Goal: Book appointment/travel/reservation

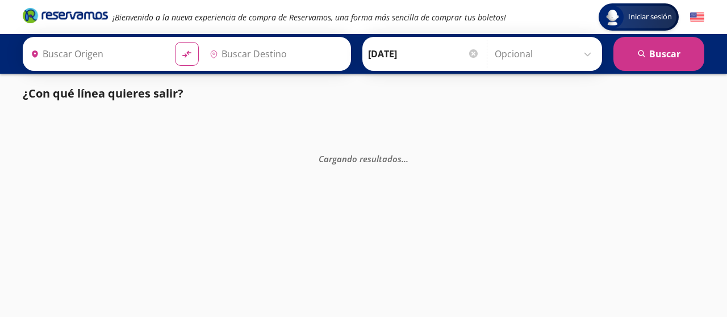
type input "[GEOGRAPHIC_DATA][PERSON_NAME], [GEOGRAPHIC_DATA]"
type input "[GEOGRAPHIC_DATA], [GEOGRAPHIC_DATA]"
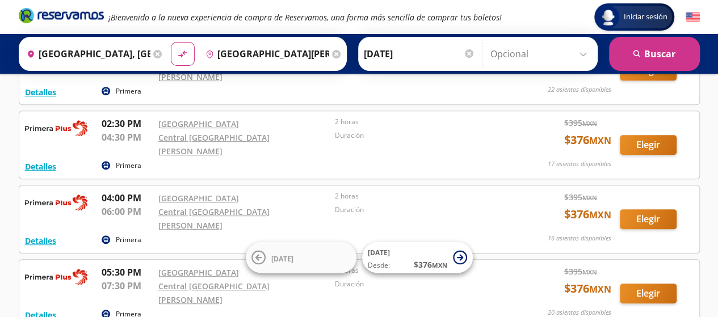
scroll to position [248, 0]
click at [332, 54] on icon at bounding box center [336, 54] width 9 height 9
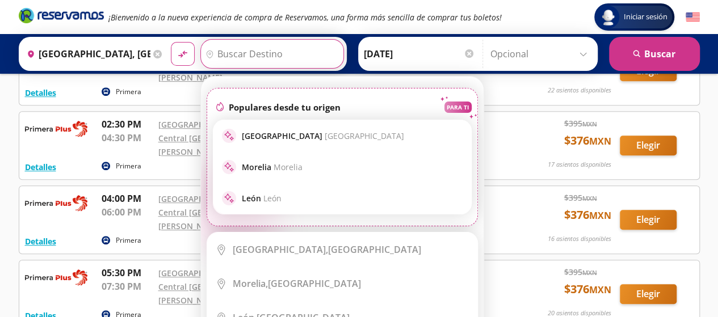
scroll to position [0, 0]
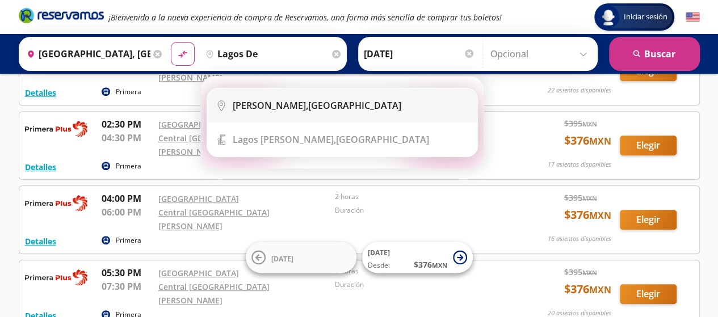
click at [253, 108] on b "[PERSON_NAME]," at bounding box center [271, 105] width 76 height 12
type input "[GEOGRAPHIC_DATA][PERSON_NAME], [GEOGRAPHIC_DATA]"
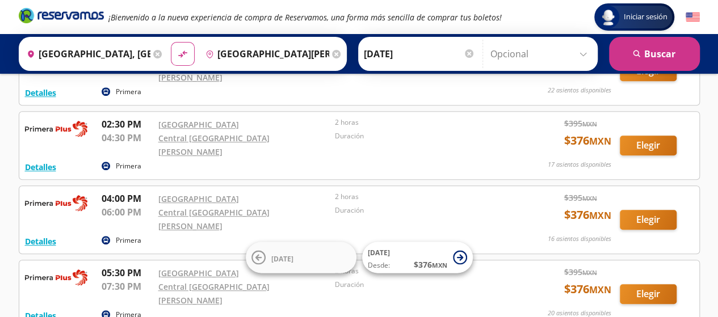
click at [508, 13] on div "¡Bienvenido a la nueva experiencia de compra de Reservamos, una forma más senci…" at bounding box center [359, 17] width 693 height 34
click at [651, 57] on button "search [GEOGRAPHIC_DATA]" at bounding box center [654, 54] width 91 height 34
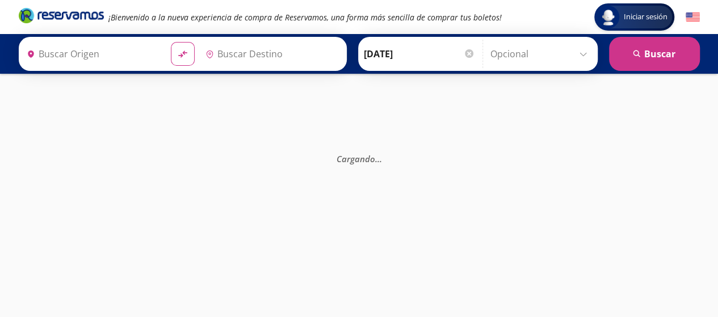
type input "[GEOGRAPHIC_DATA], [GEOGRAPHIC_DATA]"
type input "[GEOGRAPHIC_DATA][PERSON_NAME], [GEOGRAPHIC_DATA]"
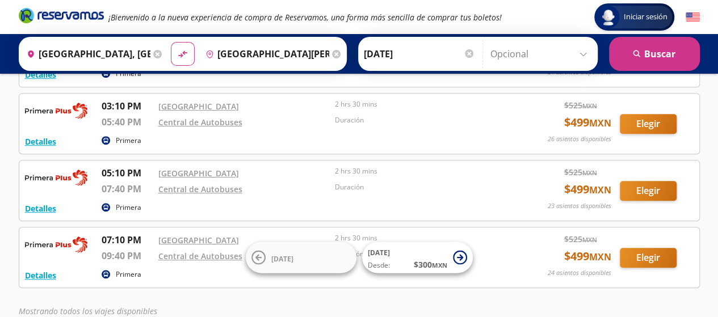
scroll to position [248, 0]
